Goal: Communication & Community: Share content

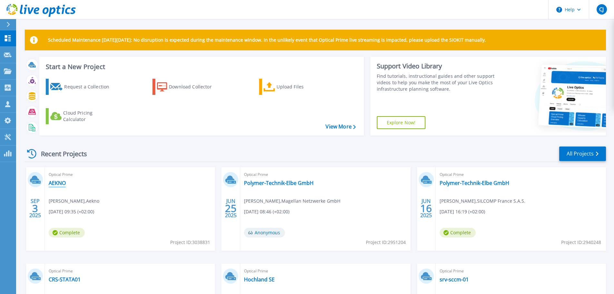
click at [57, 181] on link "AEKNO" at bounding box center [57, 182] width 17 height 6
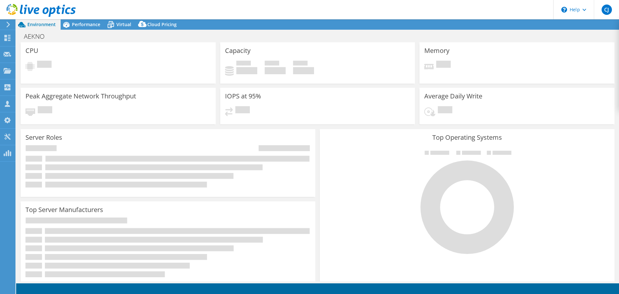
select select "USD"
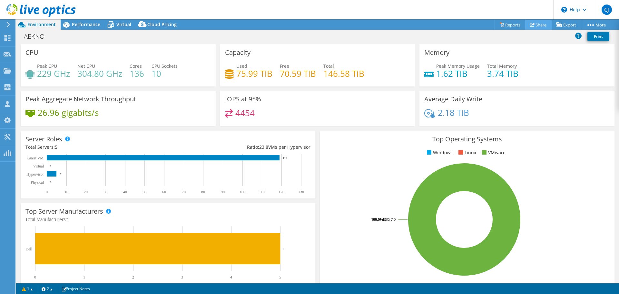
click at [531, 24] on link "Share" at bounding box center [538, 25] width 26 height 10
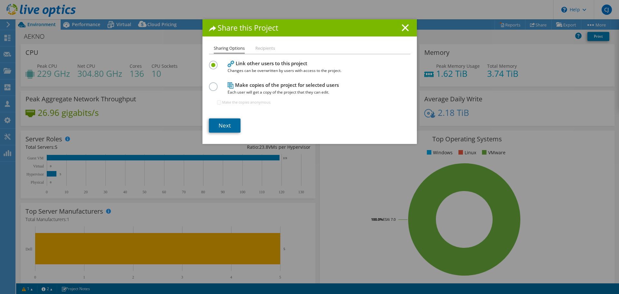
click at [225, 123] on link "Next" at bounding box center [225, 125] width 32 height 14
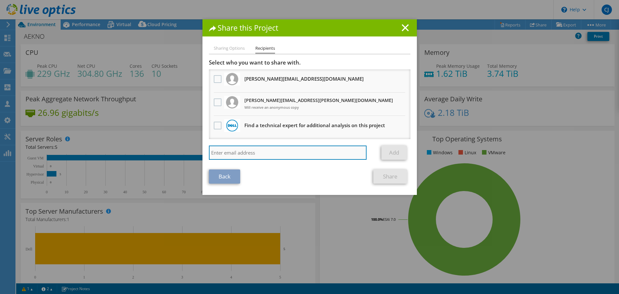
click at [234, 150] on input "search" at bounding box center [288, 152] width 158 height 14
paste input "[PERSON_NAME] <[EMAIL_ADDRESS][PERSON_NAME][DOMAIN_NAME]>"
click at [249, 152] on input "[PERSON_NAME] <[EMAIL_ADDRESS][PERSON_NAME][DOMAIN_NAME]" at bounding box center [288, 152] width 158 height 14
type input "[EMAIL_ADDRESS][PERSON_NAME][DOMAIN_NAME]"
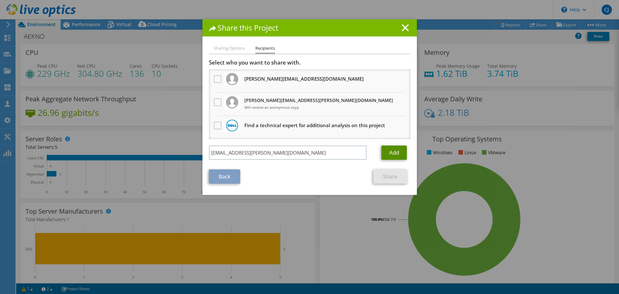
click at [394, 151] on link "Add" at bounding box center [393, 152] width 25 height 14
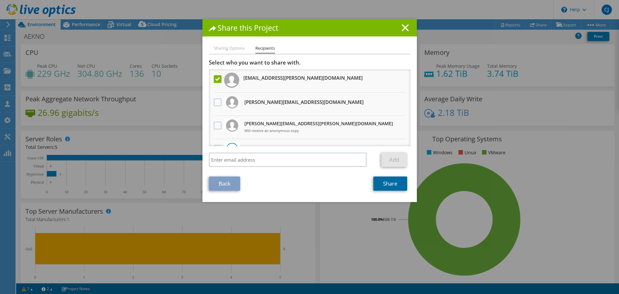
click at [383, 182] on link "Share" at bounding box center [390, 183] width 34 height 14
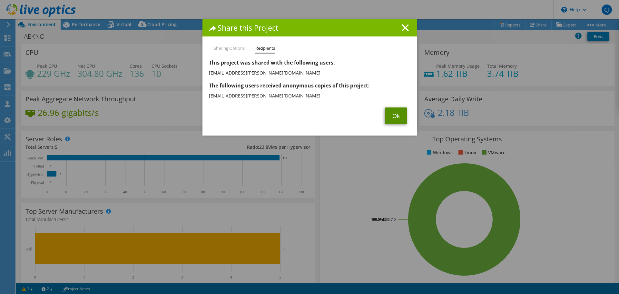
click at [394, 115] on link "Ok" at bounding box center [396, 115] width 22 height 17
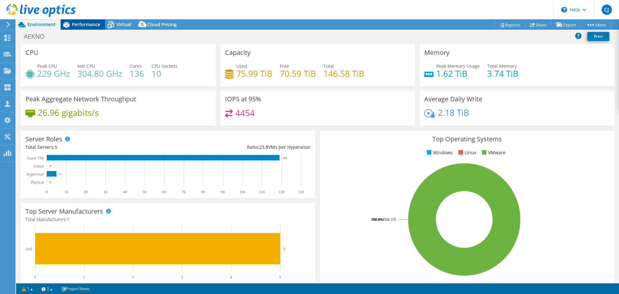
click at [79, 24] on span "Performance" at bounding box center [86, 24] width 28 height 6
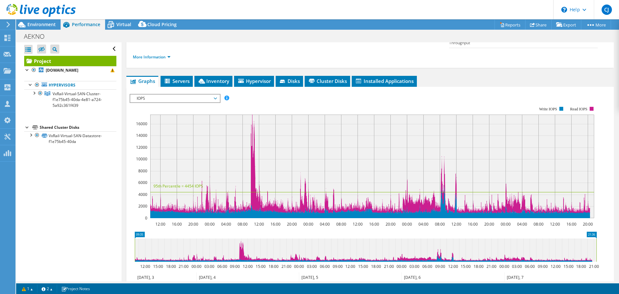
scroll to position [62, 0]
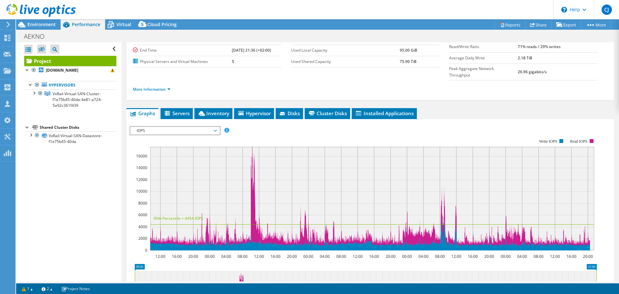
click at [201, 127] on span "IOPS" at bounding box center [174, 131] width 83 height 8
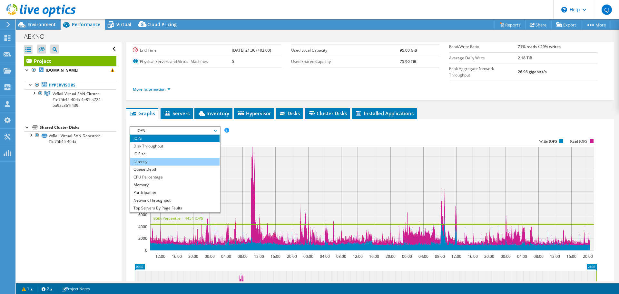
click at [152, 158] on li "Latency" at bounding box center [174, 162] width 89 height 8
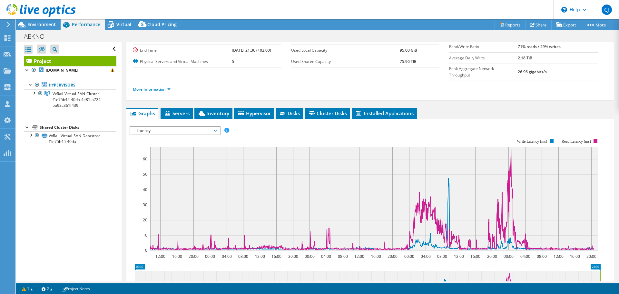
click at [196, 127] on span "Latency" at bounding box center [174, 131] width 83 height 8
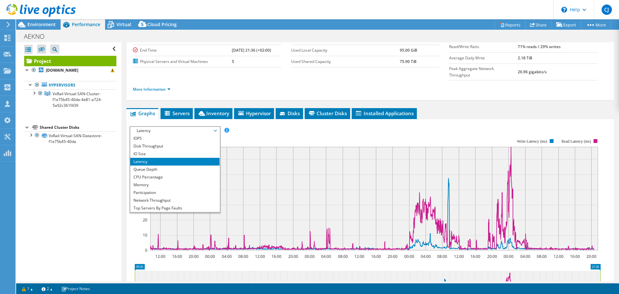
click at [252, 84] on ul "More Information" at bounding box center [370, 88] width 474 height 9
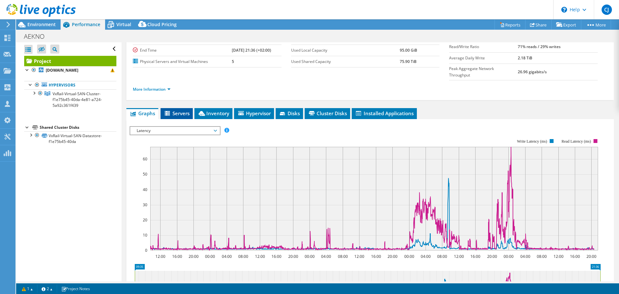
click at [183, 110] on span "Servers" at bounding box center [177, 113] width 26 height 6
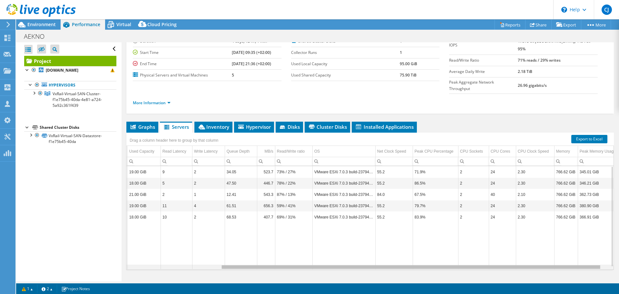
scroll to position [0, 0]
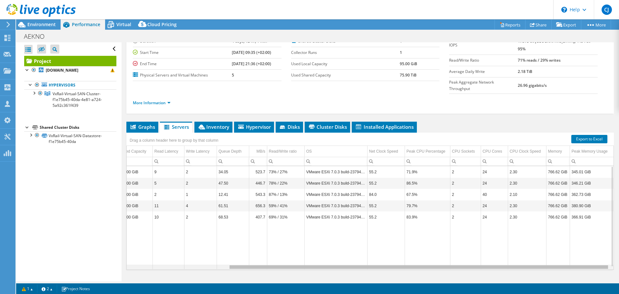
drag, startPoint x: 436, startPoint y: 253, endPoint x: 555, endPoint y: 250, distance: 119.3
click at [555, 250] on body "CJ Channel Partner [PERSON_NAME] [EMAIL_ADDRESS][DOMAIN_NAME] Magellan Netzwerk…" at bounding box center [309, 147] width 619 height 294
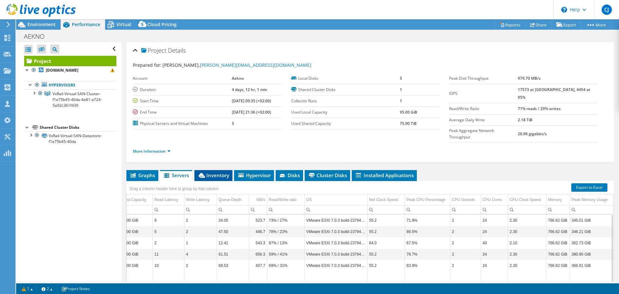
click at [219, 172] on span "Inventory" at bounding box center [214, 175] width 32 height 6
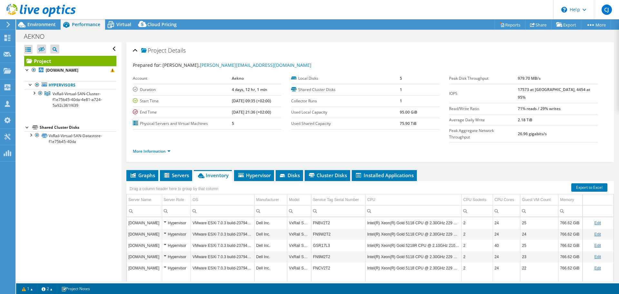
scroll to position [32, 0]
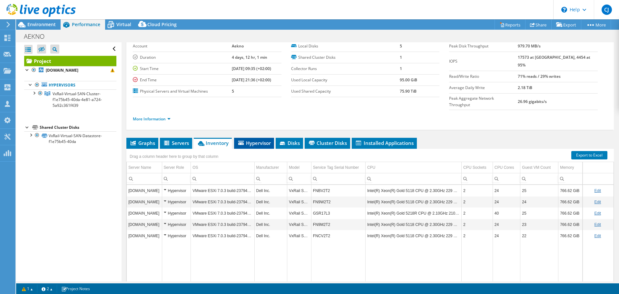
click at [257, 140] on span "Hypervisor" at bounding box center [254, 143] width 34 height 6
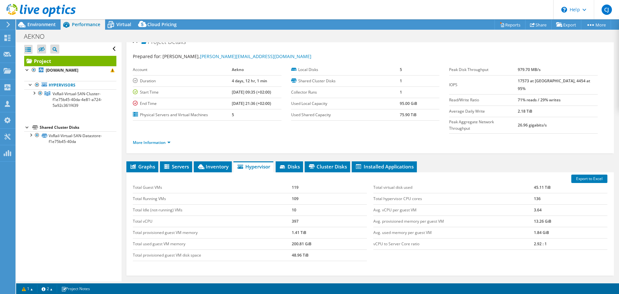
scroll to position [0, 0]
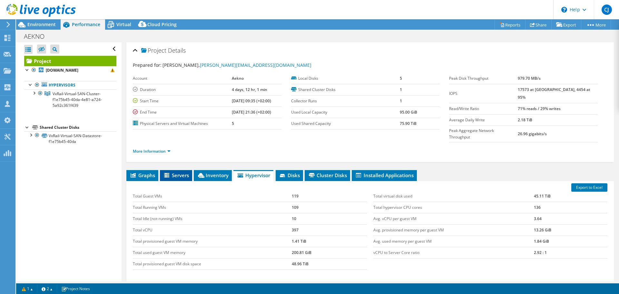
click at [177, 172] on span "Servers" at bounding box center [176, 175] width 26 height 6
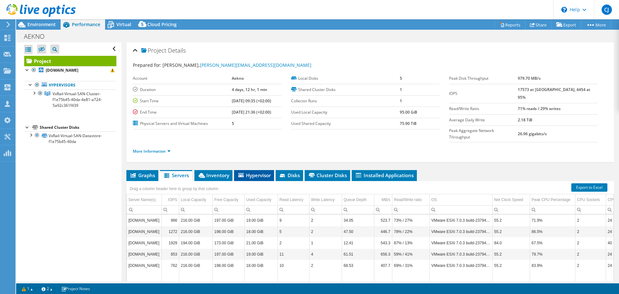
click at [257, 172] on span "Hypervisor" at bounding box center [254, 175] width 34 height 6
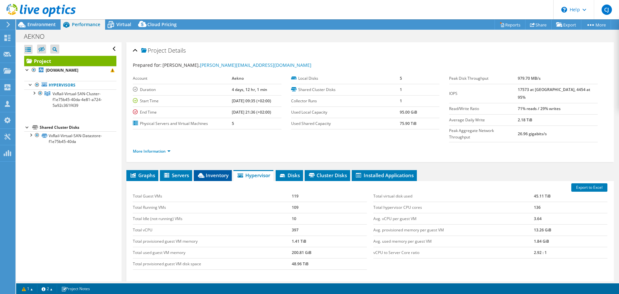
click at [219, 172] on span "Inventory" at bounding box center [213, 175] width 32 height 6
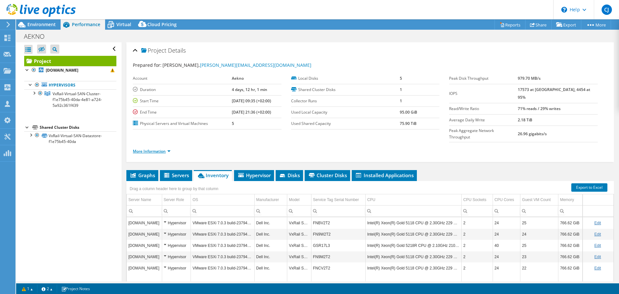
click at [150, 148] on link "More Information" at bounding box center [152, 150] width 38 height 5
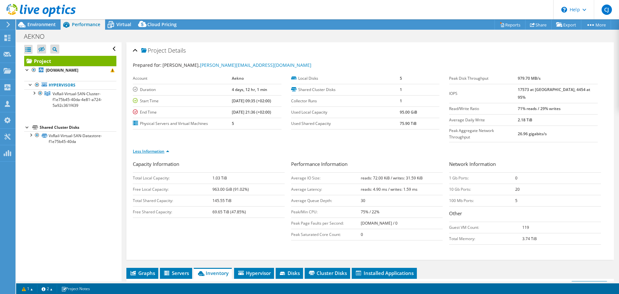
click at [149, 148] on link "Less Information" at bounding box center [151, 150] width 36 height 5
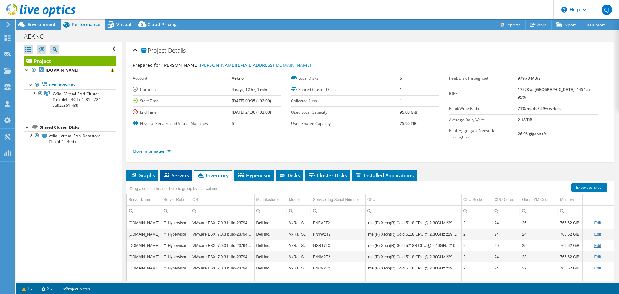
click at [178, 172] on span "Servers" at bounding box center [176, 175] width 26 height 6
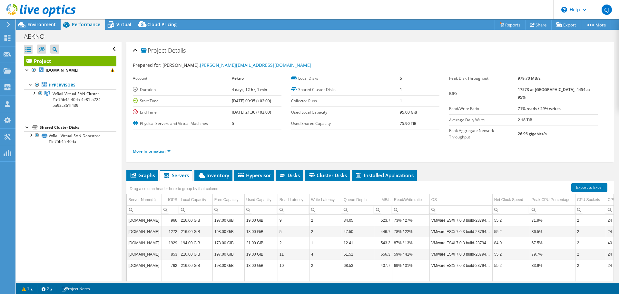
click at [146, 148] on link "More Information" at bounding box center [152, 150] width 38 height 5
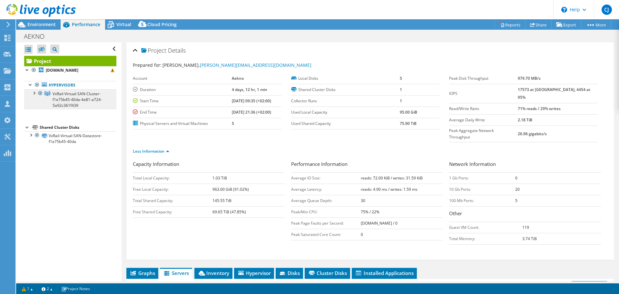
click at [63, 96] on span "VxRail-Virtual-SAN-Cluster-f1e75b45-40da-4e81-a724-5a92c361f439" at bounding box center [77, 99] width 49 height 17
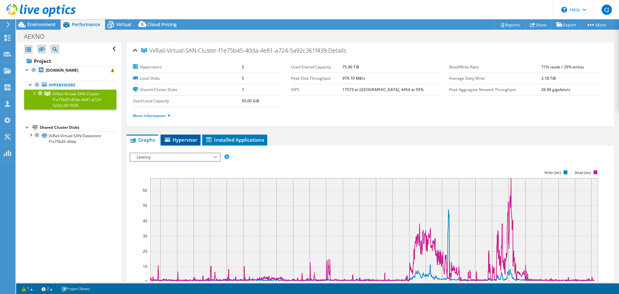
click at [184, 136] on li "Hypervisor" at bounding box center [180, 139] width 40 height 11
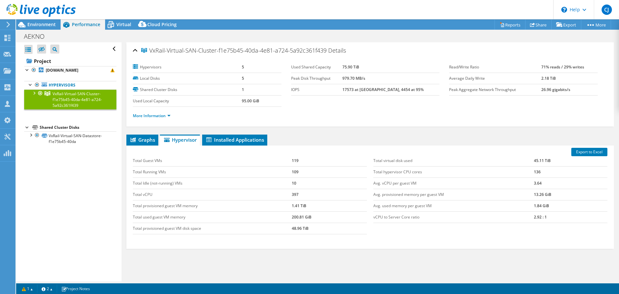
click at [33, 91] on div at bounding box center [34, 92] width 6 height 6
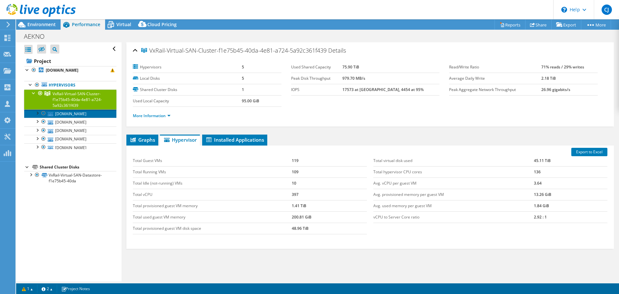
click at [73, 114] on link "[DOMAIN_NAME]" at bounding box center [70, 113] width 92 height 8
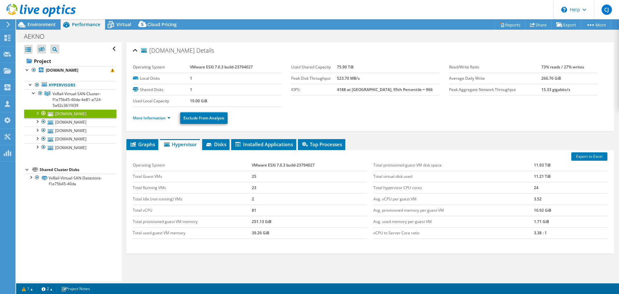
click at [149, 115] on li "More Information" at bounding box center [154, 117] width 42 height 7
click at [143, 117] on link "More Information" at bounding box center [152, 117] width 38 height 5
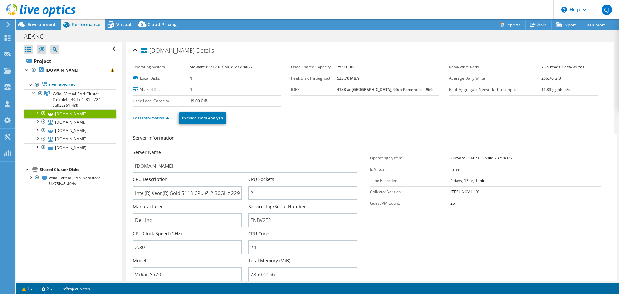
click at [141, 118] on link "Less Information" at bounding box center [151, 117] width 36 height 5
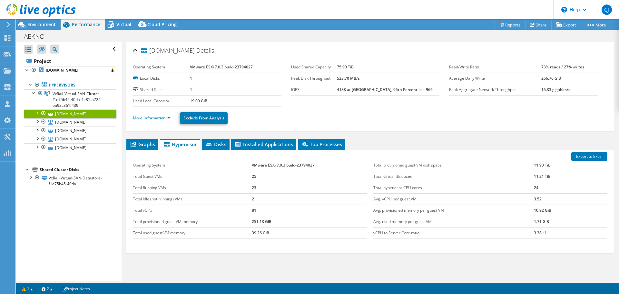
click at [141, 118] on link "More Information" at bounding box center [152, 117] width 38 height 5
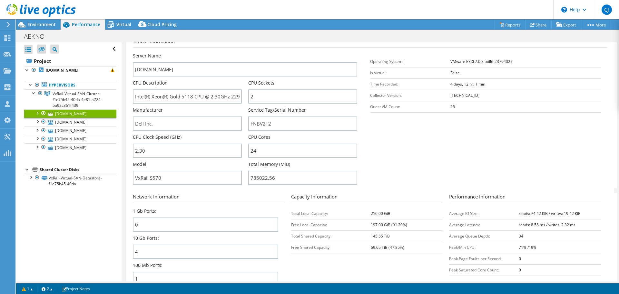
scroll to position [97, 0]
drag, startPoint x: 177, startPoint y: 176, endPoint x: 149, endPoint y: 178, distance: 28.4
click at [149, 178] on input "VxRail S570" at bounding box center [187, 177] width 109 height 14
